Goal: Information Seeking & Learning: Learn about a topic

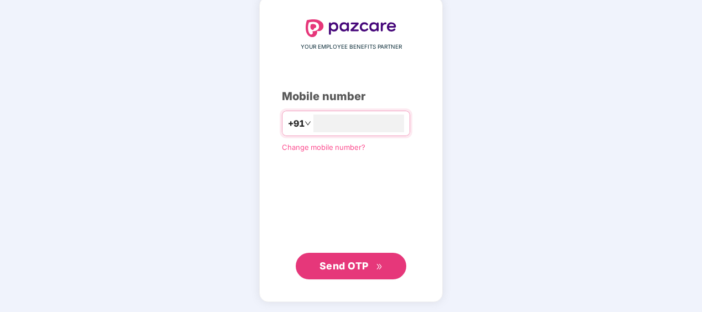
type input "**********"
click at [368, 267] on span "Send OTP" at bounding box center [344, 266] width 49 height 12
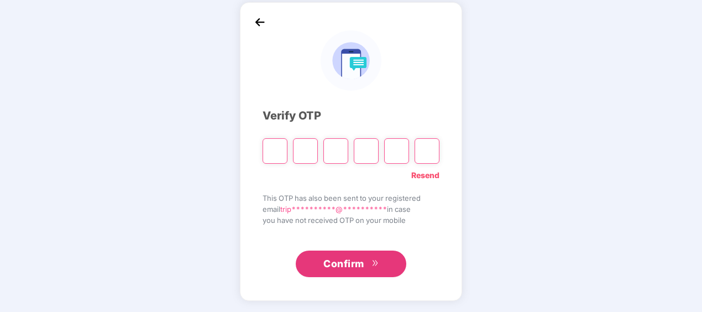
scroll to position [49, 0]
type input "*"
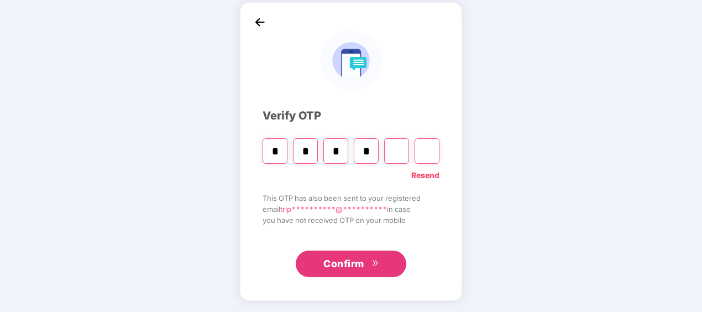
type input "*"
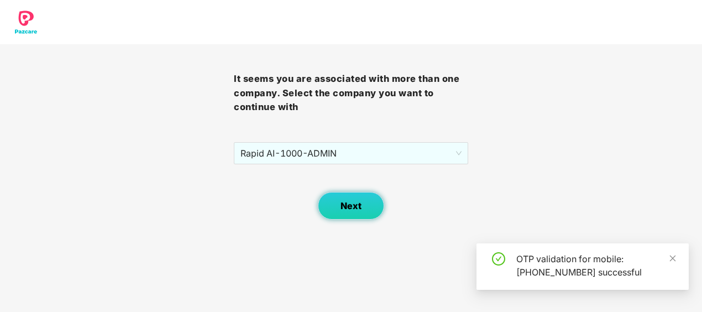
click at [337, 206] on button "Next" at bounding box center [351, 206] width 66 height 28
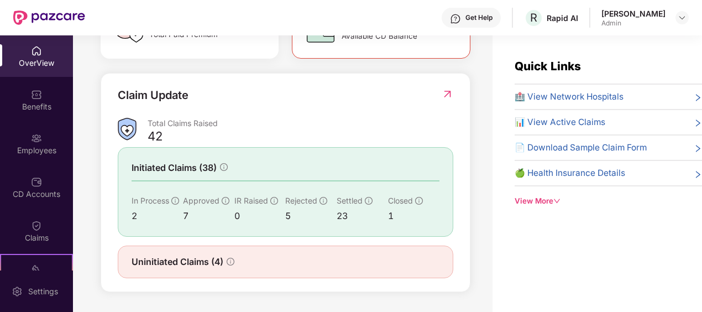
scroll to position [371, 0]
click at [37, 102] on div "Benefits" at bounding box center [36, 106] width 73 height 11
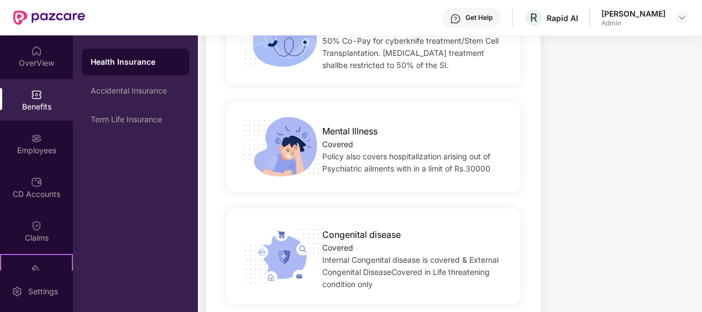
scroll to position [2480, 0]
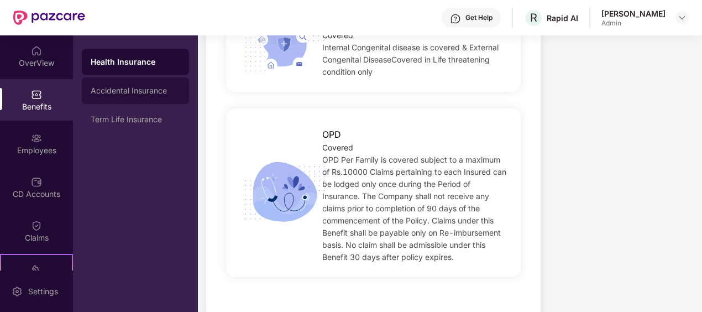
click at [136, 96] on div "Accidental Insurance" at bounding box center [135, 90] width 107 height 27
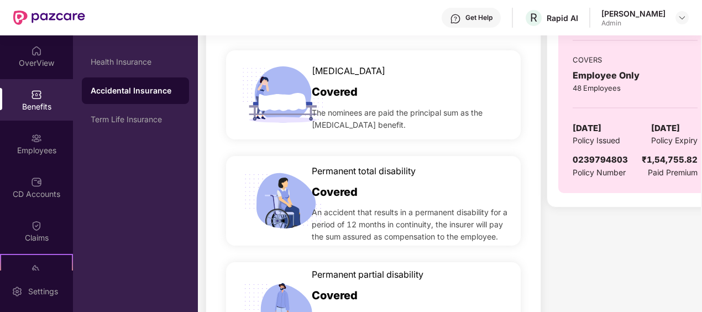
scroll to position [0, 0]
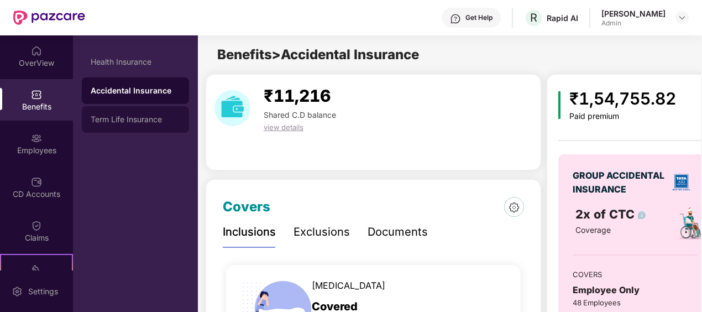
click at [123, 123] on div "Term Life Insurance" at bounding box center [136, 119] width 90 height 9
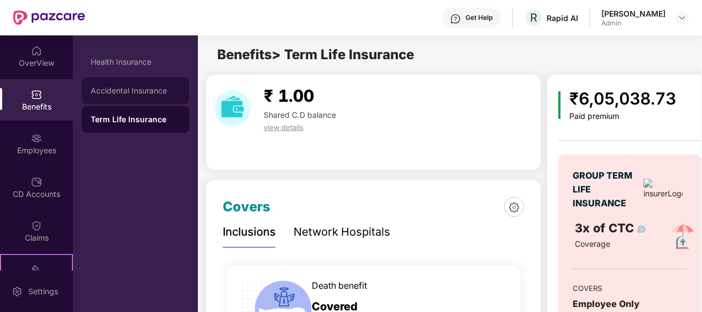
click at [132, 88] on div "Accidental Insurance" at bounding box center [136, 90] width 90 height 9
